Goal: Check status: Check status

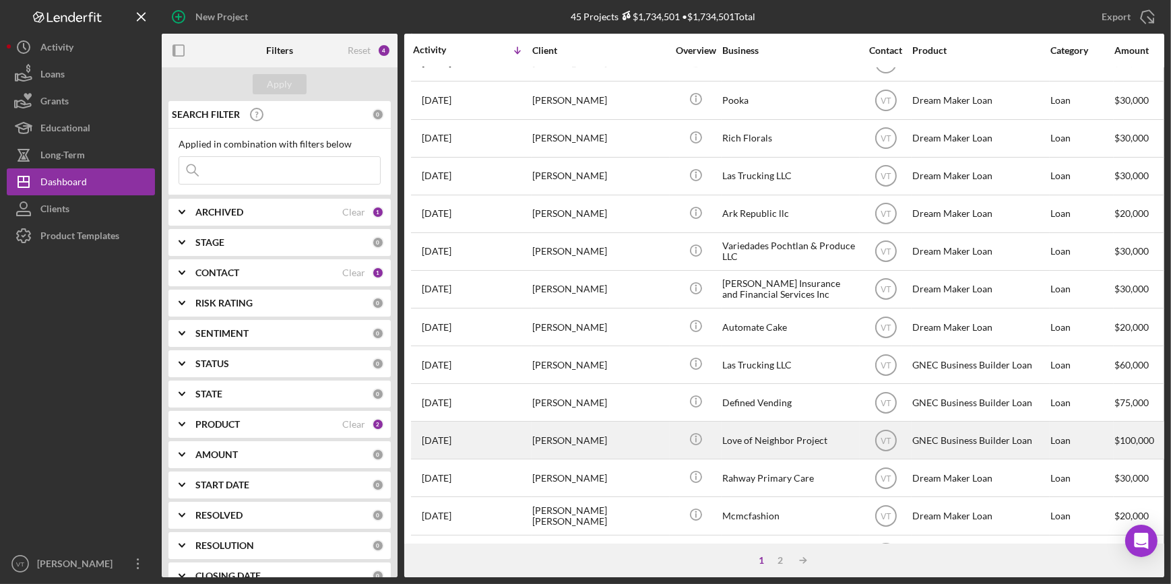
scroll to position [428, 0]
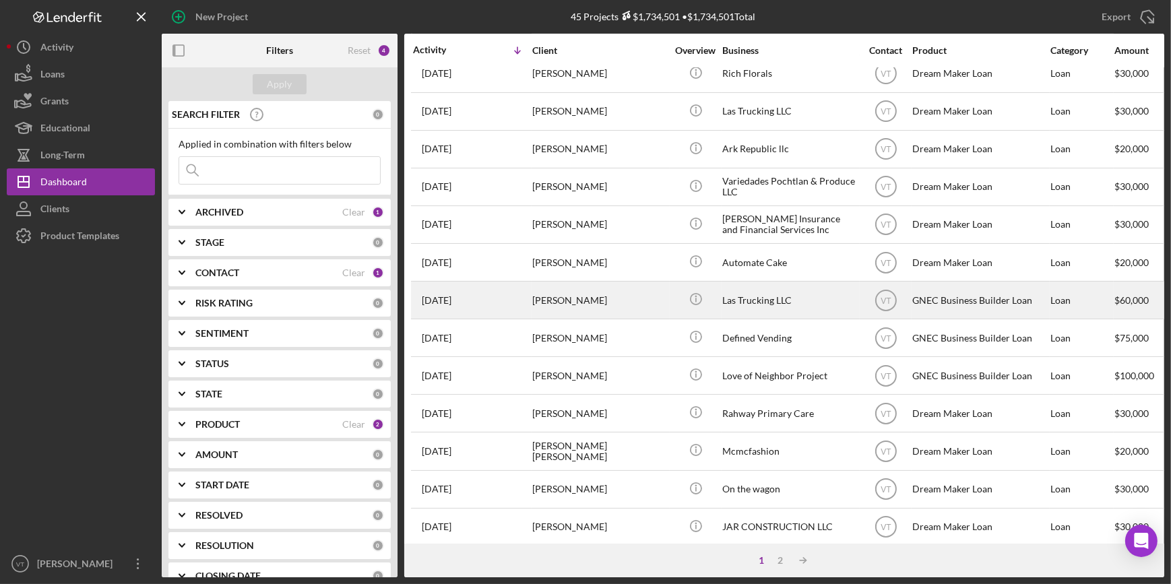
click at [643, 294] on div "[PERSON_NAME]" at bounding box center [599, 300] width 135 height 36
